Goal: Task Accomplishment & Management: Manage account settings

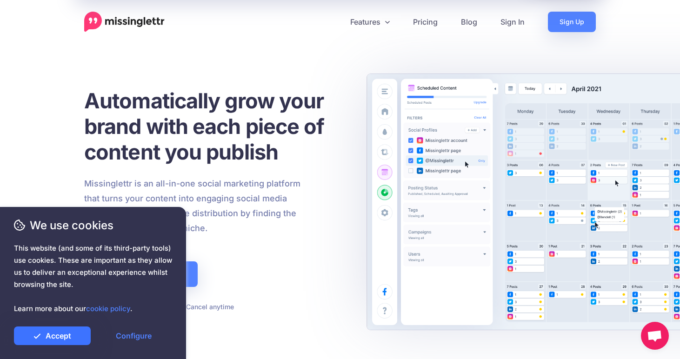
click at [63, 333] on link "Accept" at bounding box center [52, 335] width 77 height 19
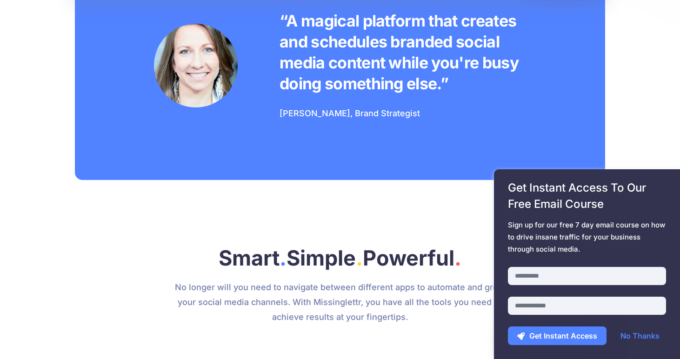
scroll to position [859, 0]
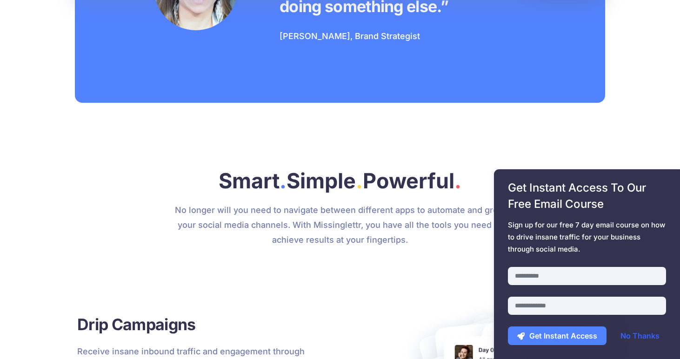
click at [630, 335] on link "No Thanks" at bounding box center [640, 335] width 58 height 19
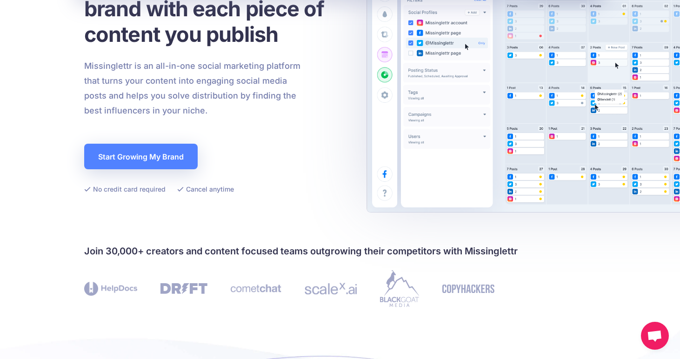
scroll to position [0, 0]
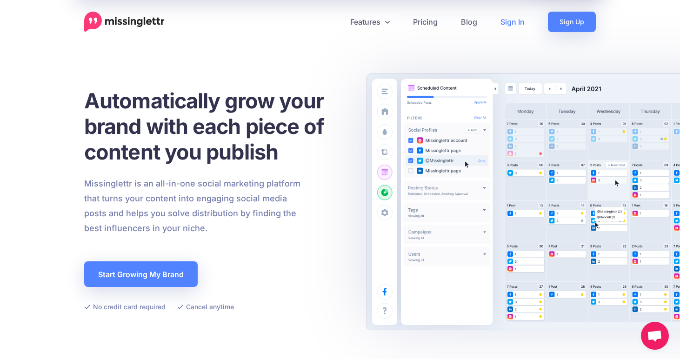
click at [506, 21] on link "Sign In" at bounding box center [512, 22] width 47 height 20
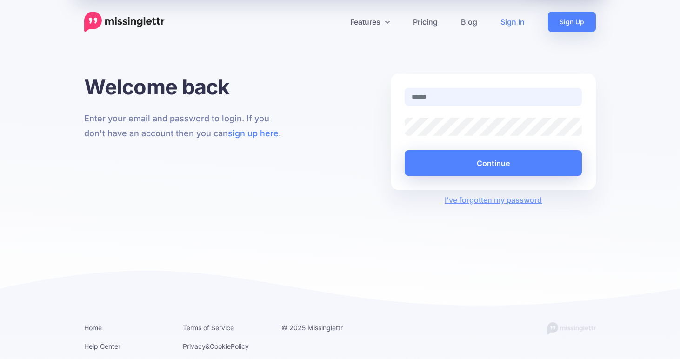
click at [458, 90] on input "text" at bounding box center [493, 97] width 177 height 18
type input "**********"
